Goal: Task Accomplishment & Management: Manage account settings

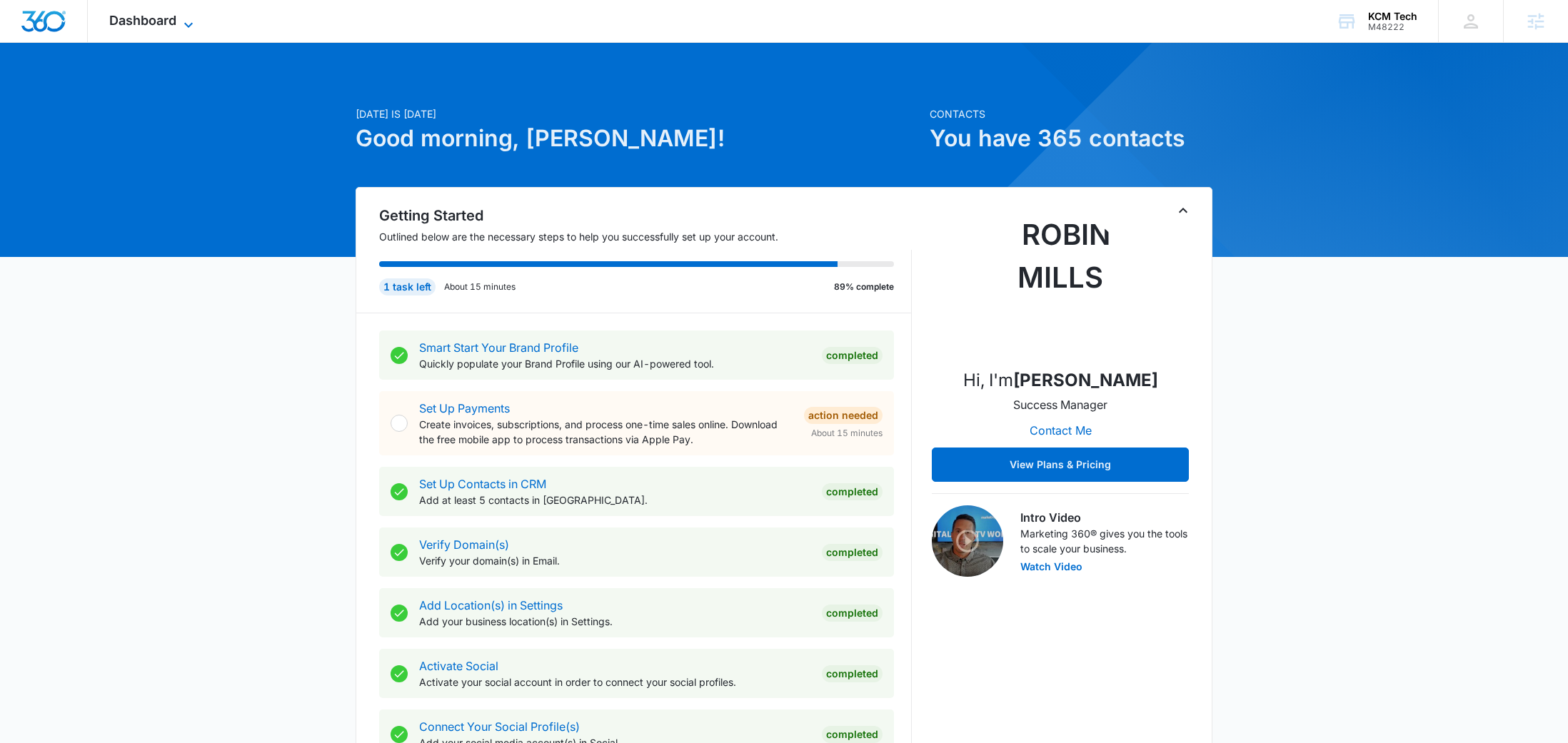
click at [187, 22] on icon at bounding box center [188, 25] width 17 height 17
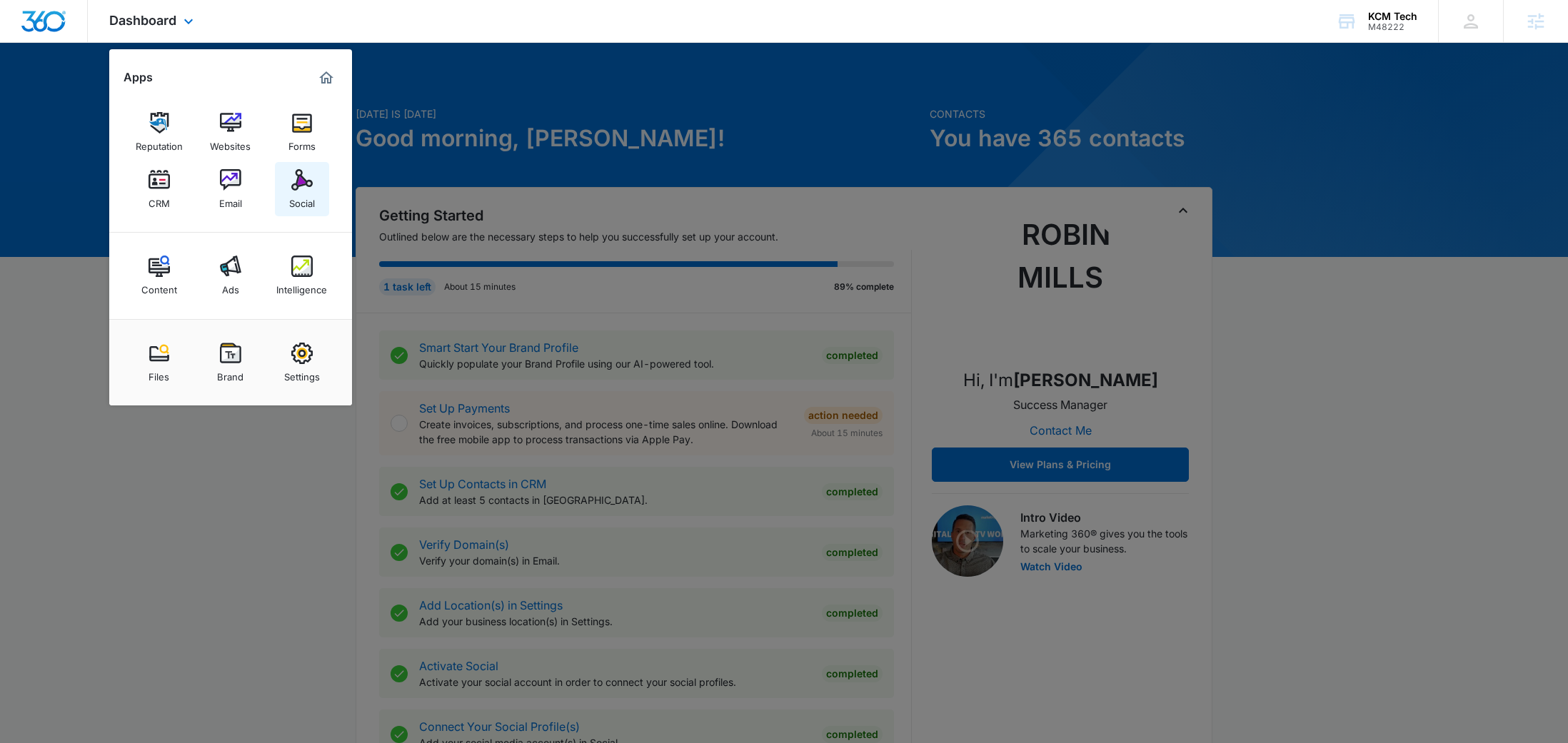
click at [315, 182] on link "Social" at bounding box center [302, 189] width 54 height 54
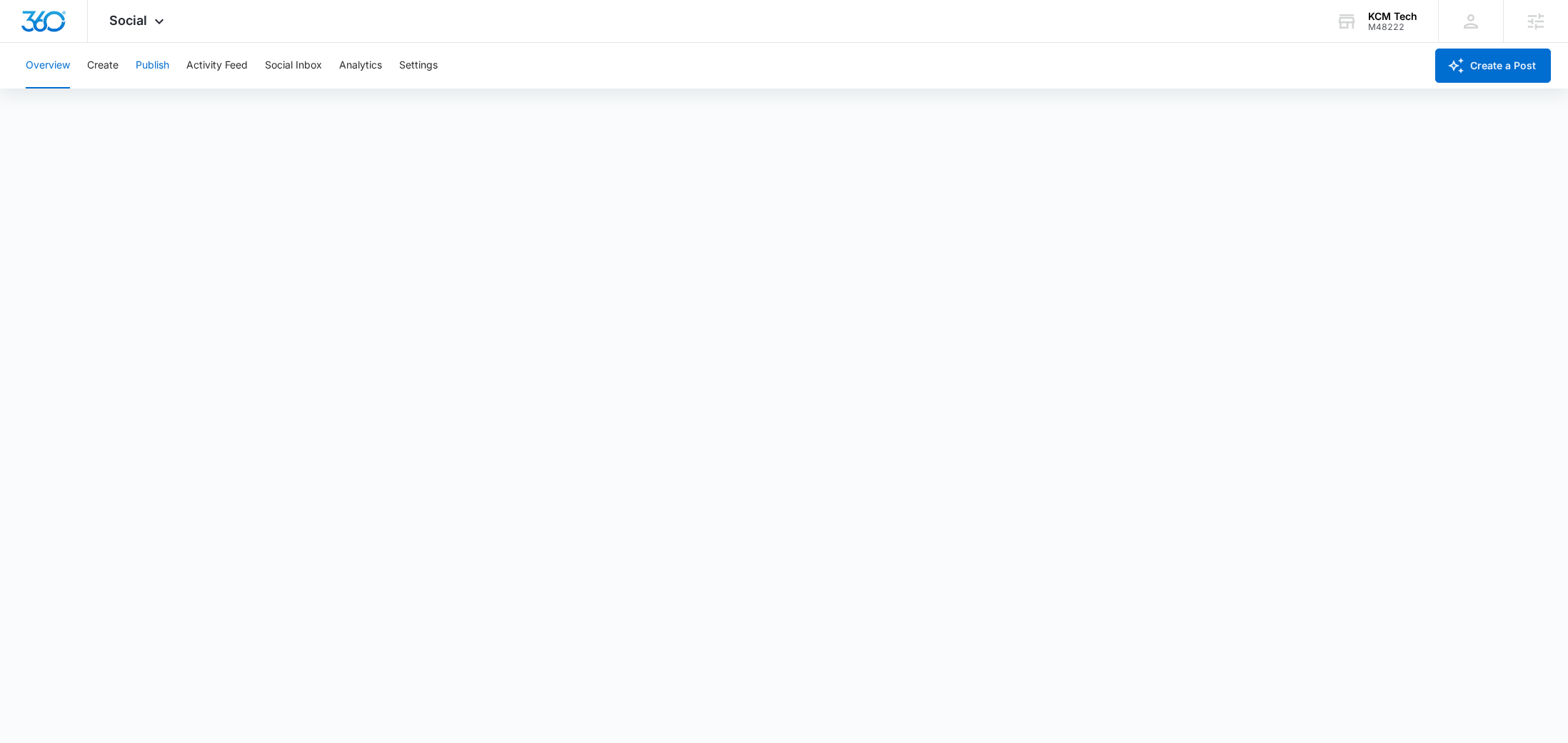
click at [147, 67] on button "Publish" at bounding box center [152, 65] width 33 height 46
click at [113, 99] on button "Schedules" at bounding box center [109, 109] width 49 height 40
click at [111, 64] on button "Create" at bounding box center [102, 65] width 32 height 46
click at [141, 112] on button "Approvals" at bounding box center [140, 109] width 48 height 40
click at [144, 14] on span "Social" at bounding box center [128, 20] width 38 height 15
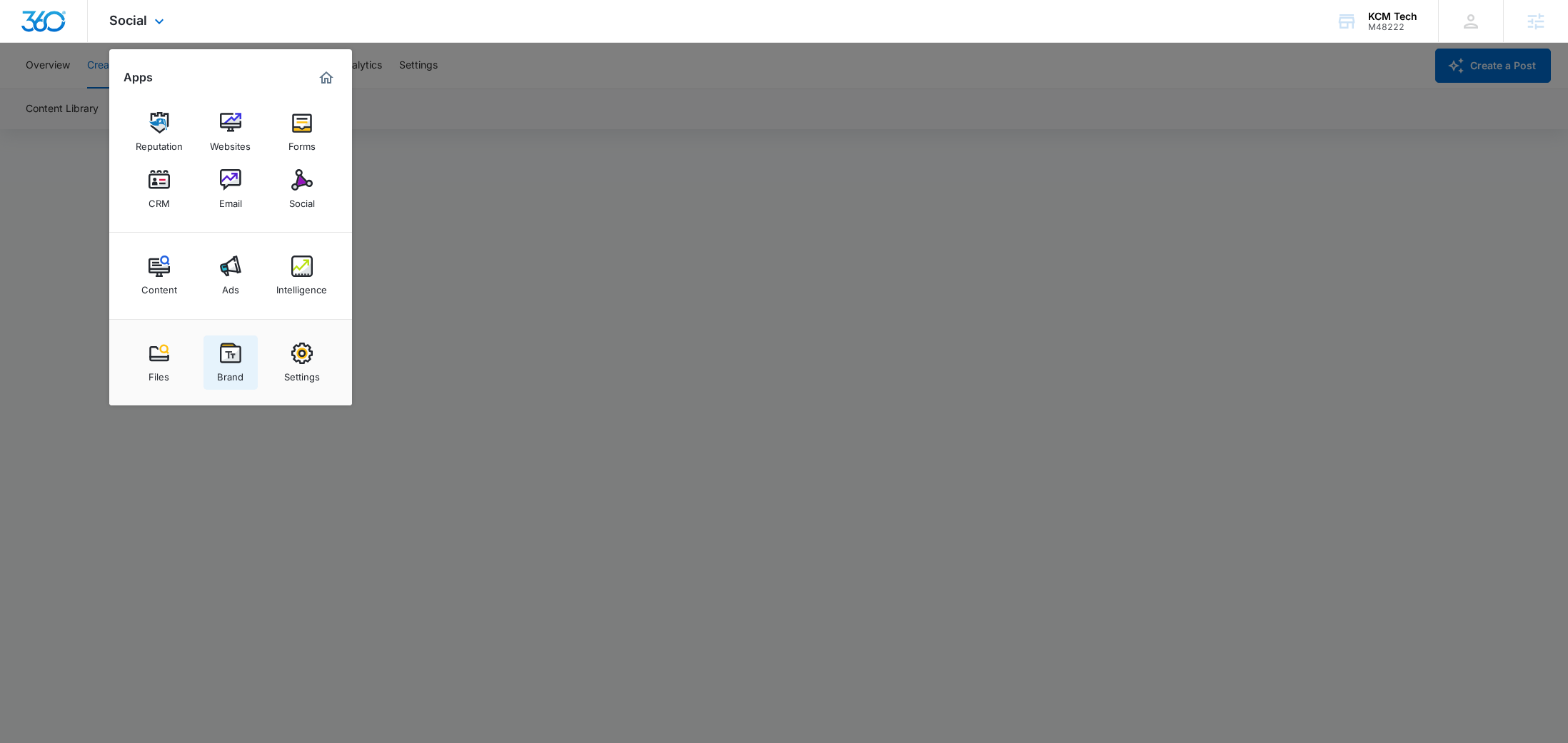
click at [229, 361] on img at bounding box center [231, 353] width 22 height 22
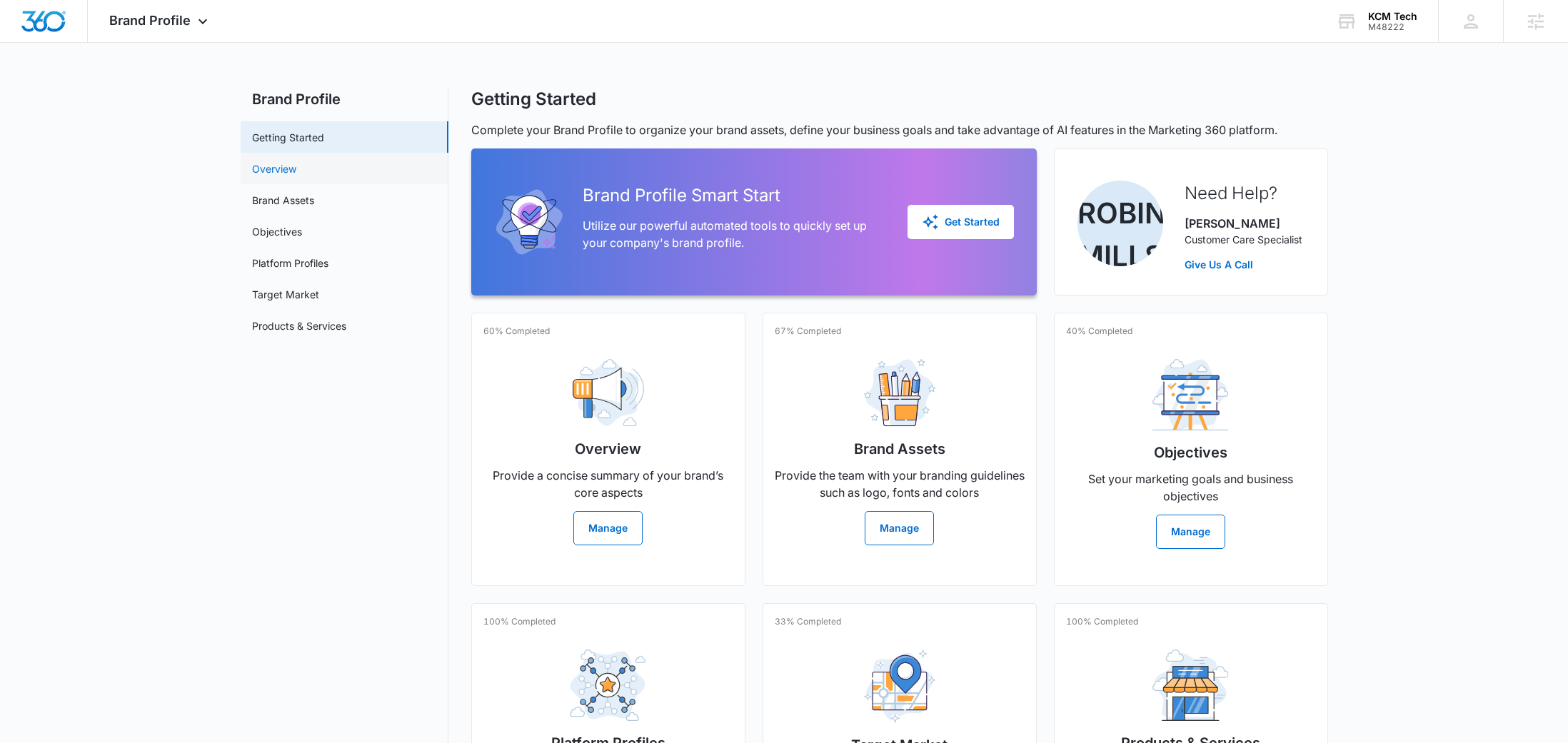
click at [296, 175] on link "Overview" at bounding box center [274, 168] width 44 height 15
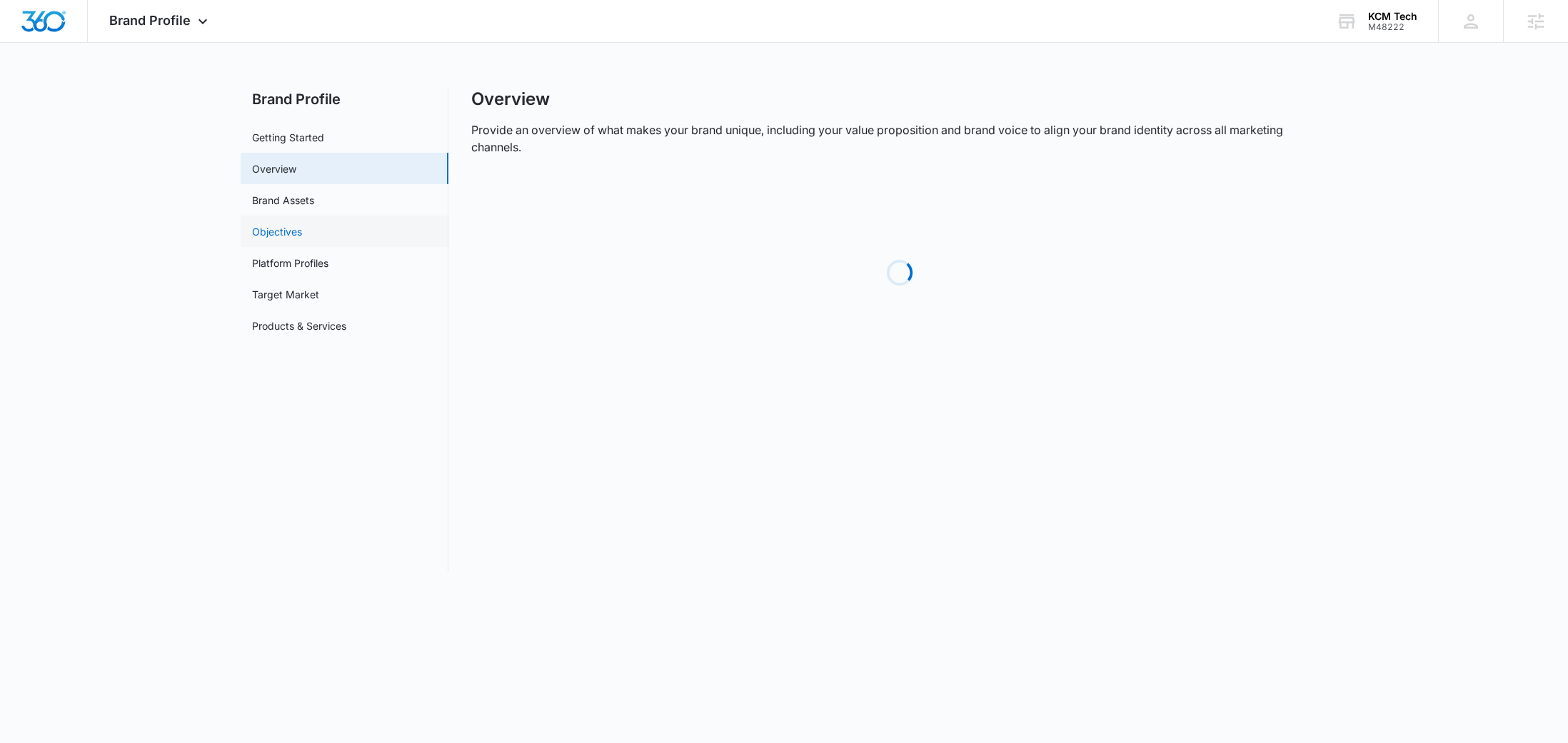
click at [302, 236] on link "Objectives" at bounding box center [277, 231] width 50 height 15
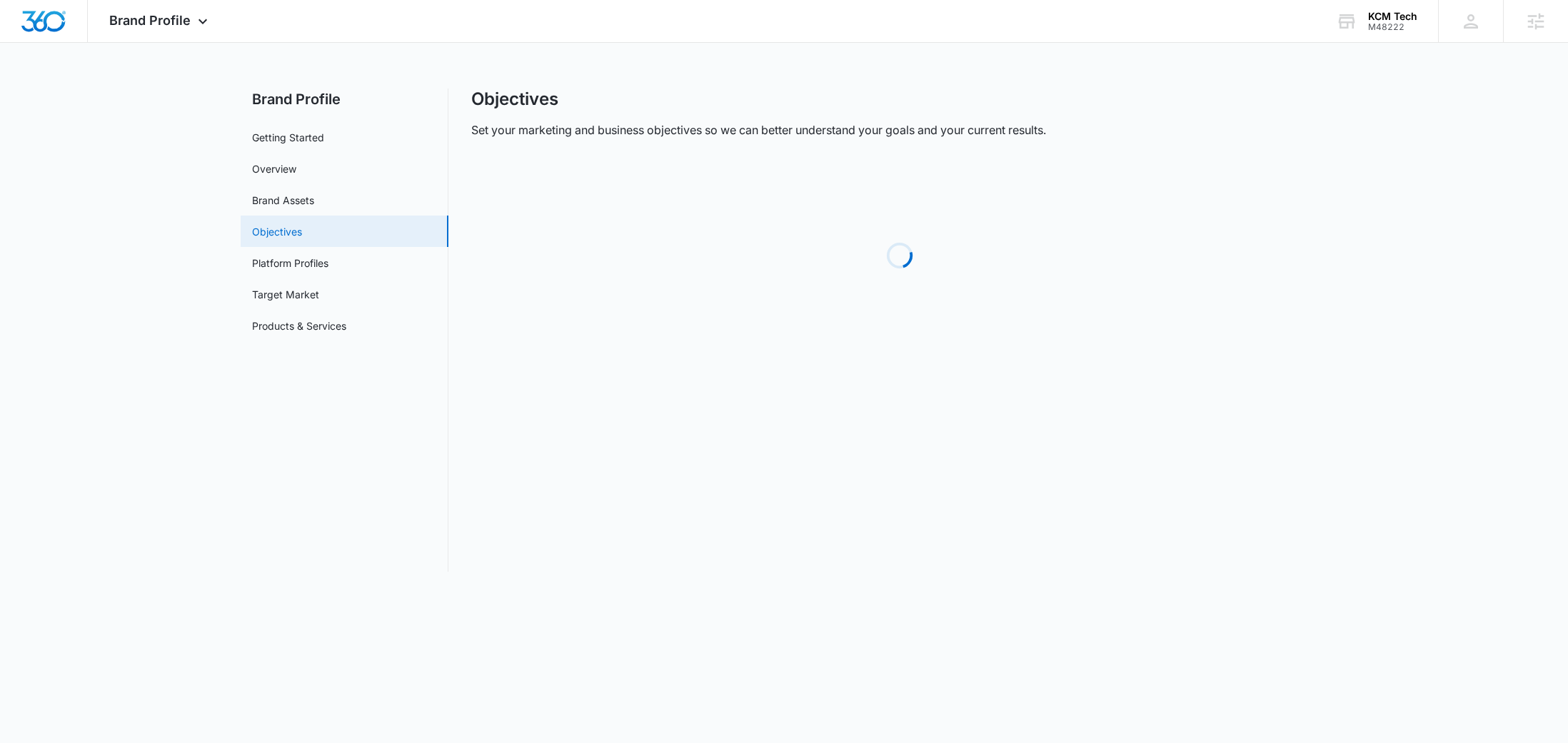
click at [302, 224] on link "Objectives" at bounding box center [277, 231] width 50 height 15
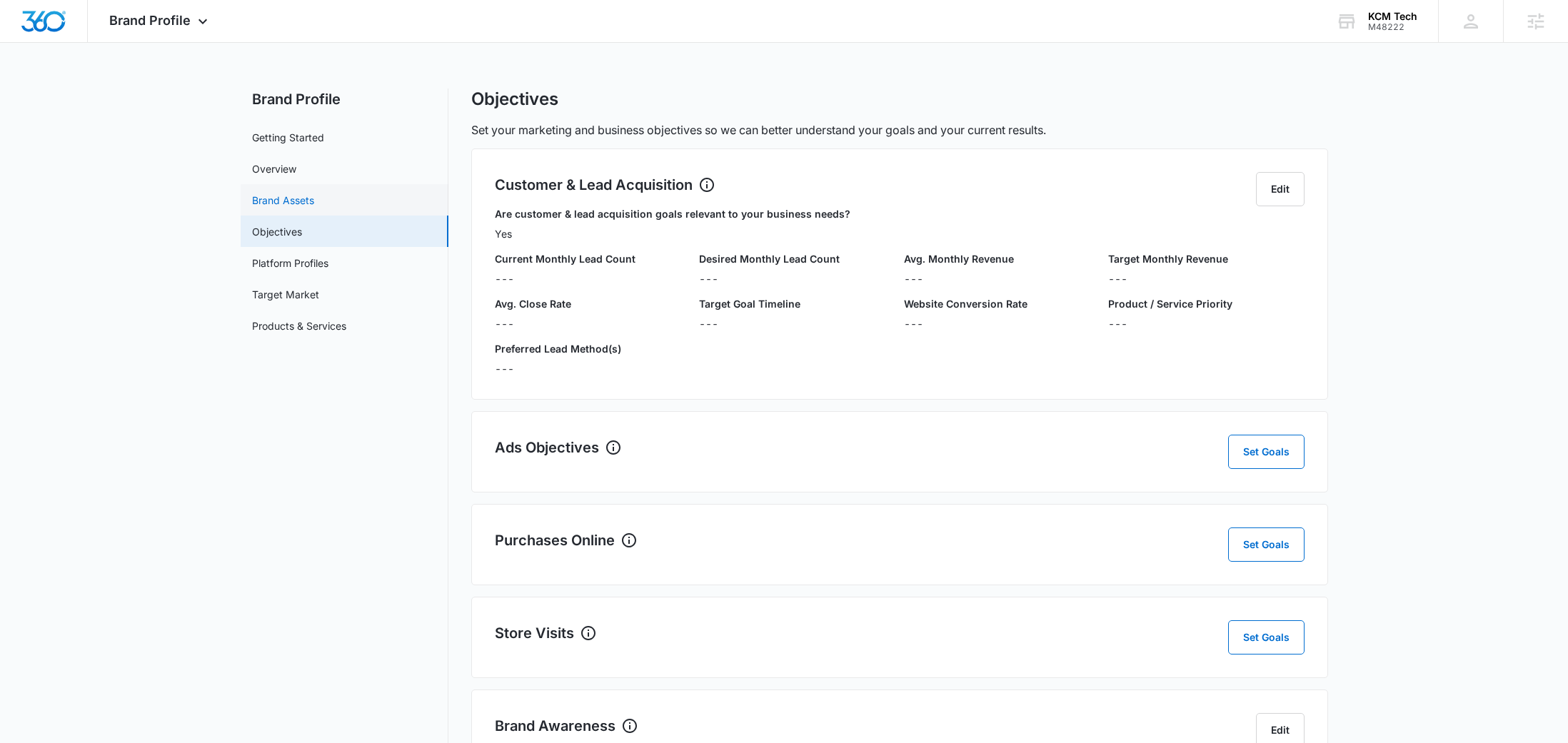
click at [314, 201] on link "Brand Assets" at bounding box center [283, 200] width 62 height 15
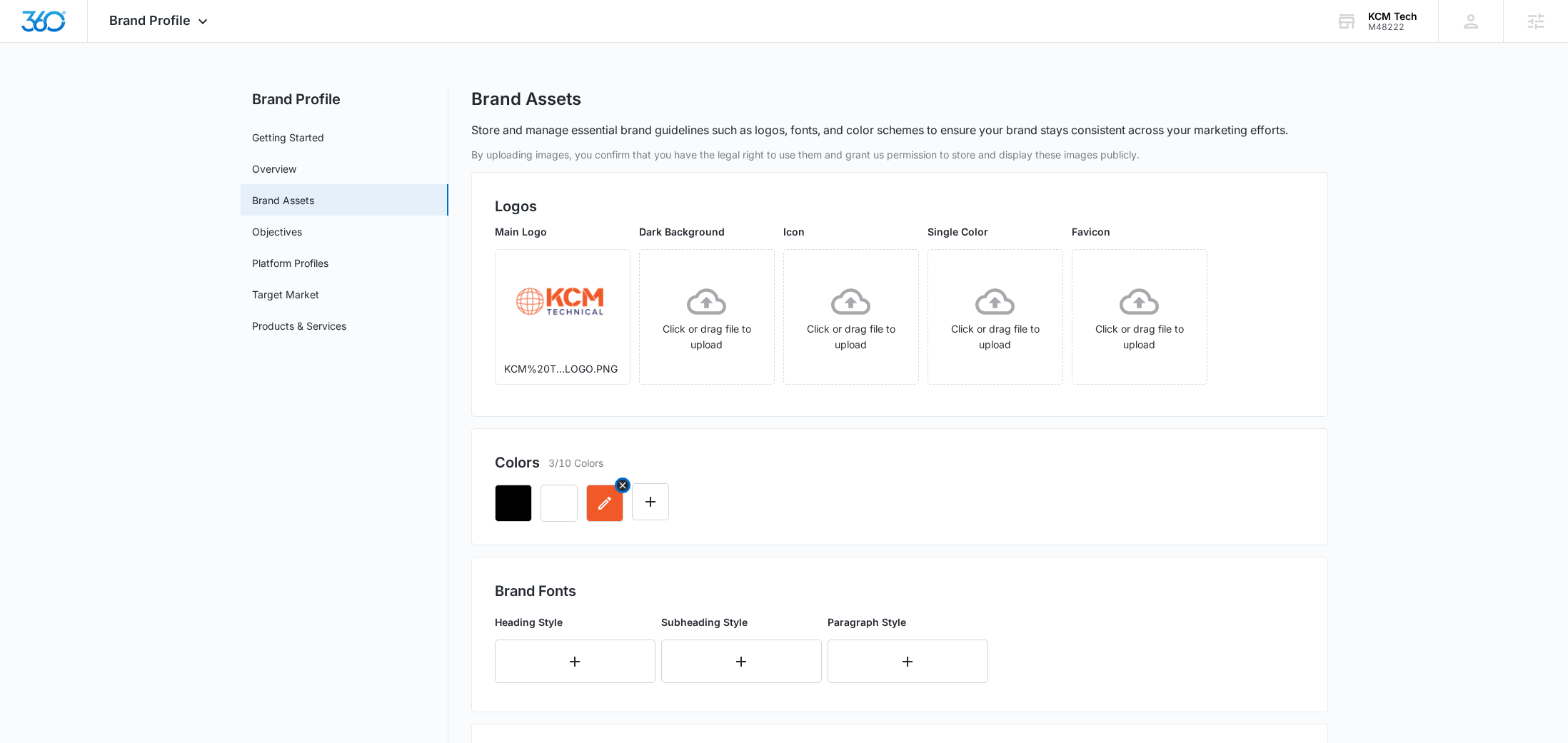
click at [604, 509] on icon "button" at bounding box center [605, 503] width 17 height 17
